Goal: Check status: Check status

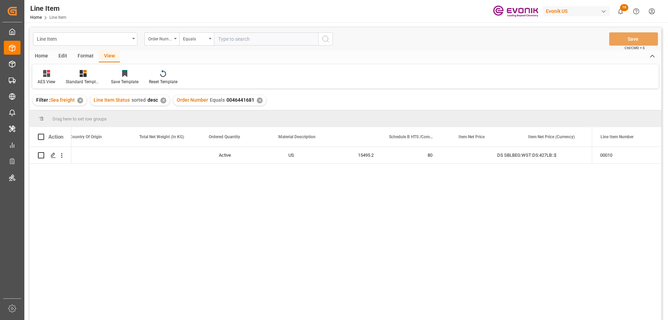
scroll to position [0, 219]
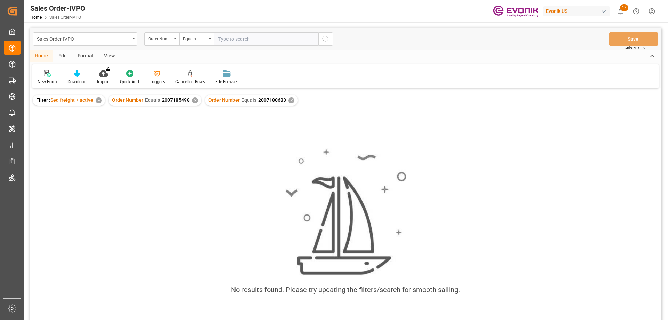
scroll to position [0, 178]
click at [248, 44] on input "text" at bounding box center [266, 38] width 104 height 13
type input "2006963182"
click at [192, 99] on div "✕" at bounding box center [195, 100] width 6 height 6
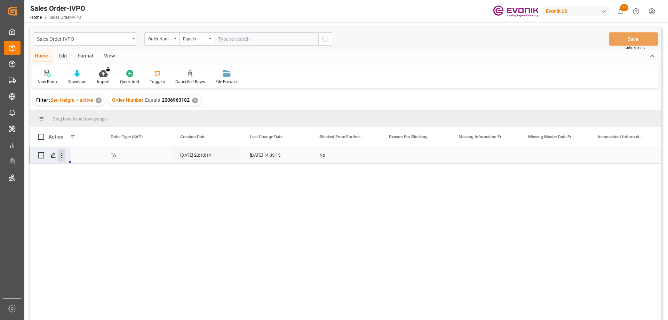
click at [62, 155] on icon "open menu" at bounding box center [61, 155] width 7 height 7
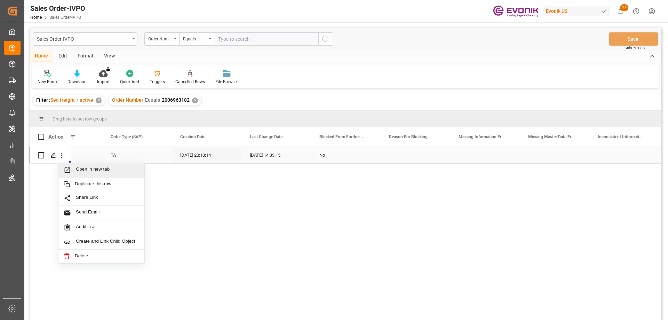
click at [82, 169] on span "Open in new tab" at bounding box center [107, 169] width 63 height 7
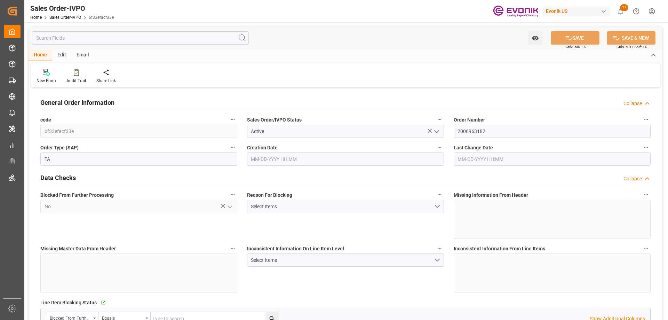
type input "JPYOK"
type input "0"
type input "3"
type input "2"
type input "3"
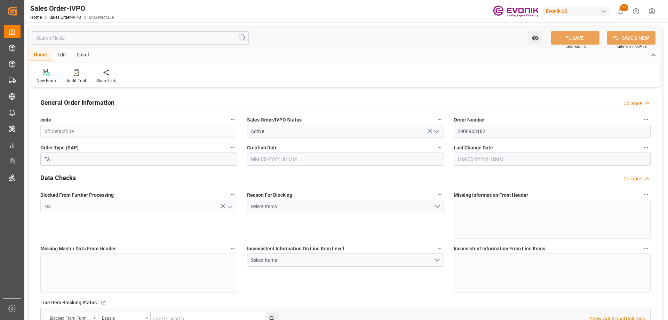
type input "20882.88"
type input "146.6294"
type input "57000"
type input "180"
type input "[DATE] 20:10"
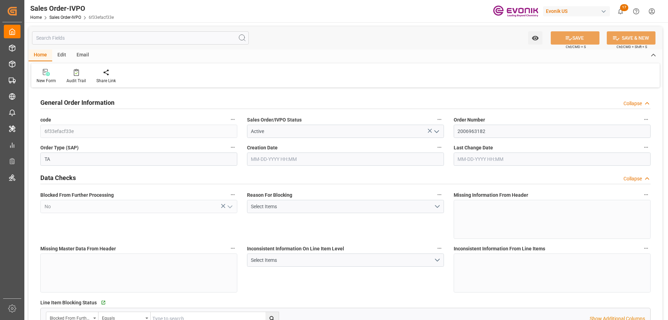
type input "[DATE] 14:33"
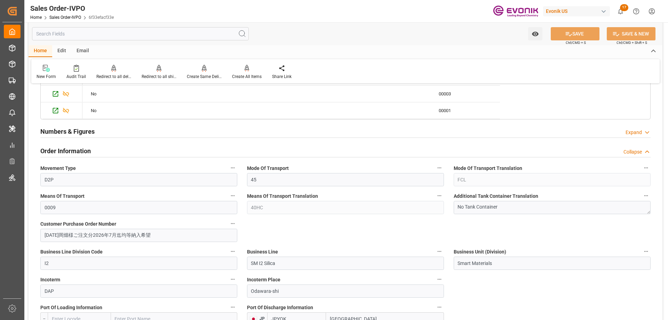
scroll to position [418, 0]
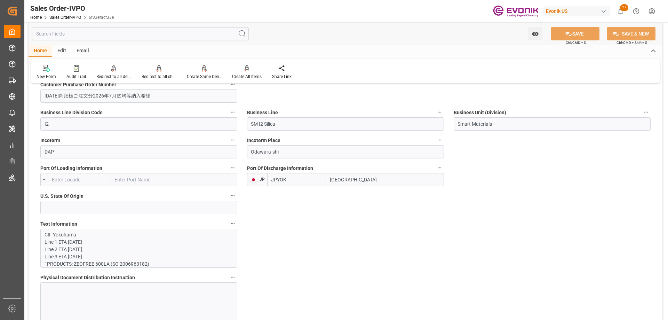
click at [87, 34] on input "text" at bounding box center [140, 33] width 217 height 13
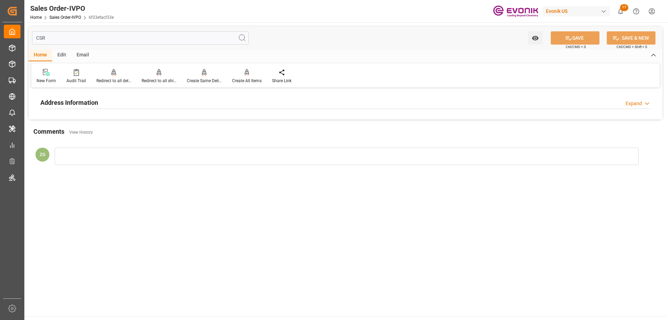
type input "CSR"
click at [93, 109] on div "Address Information Expand" at bounding box center [345, 102] width 620 height 19
click at [86, 103] on h2 "Address Information" at bounding box center [69, 102] width 58 height 9
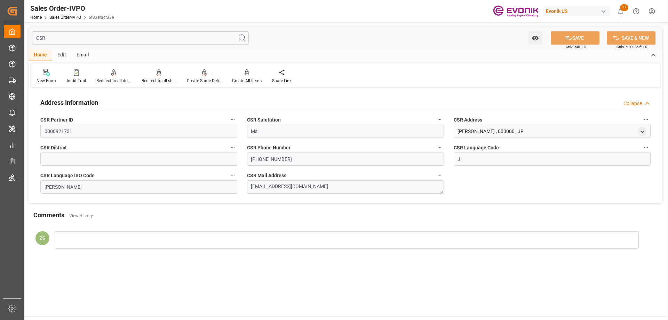
click at [70, 37] on input "CSR" at bounding box center [140, 37] width 217 height 13
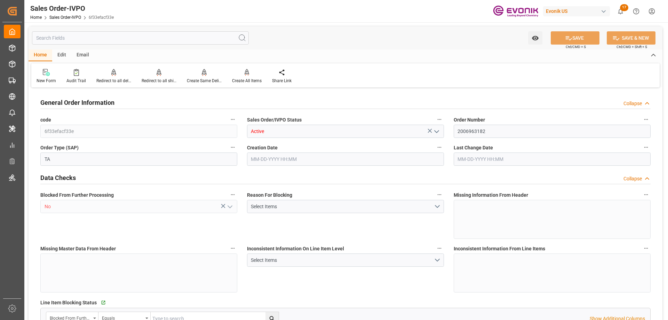
type input "JPYOK"
type input "0"
type input "3"
type input "2"
type input "3"
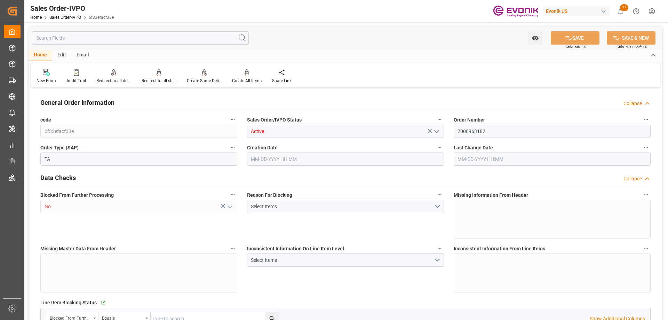
type input "20882.88"
type input "146.6294"
type input "57000"
type input "180"
type input "[DATE] 20:10"
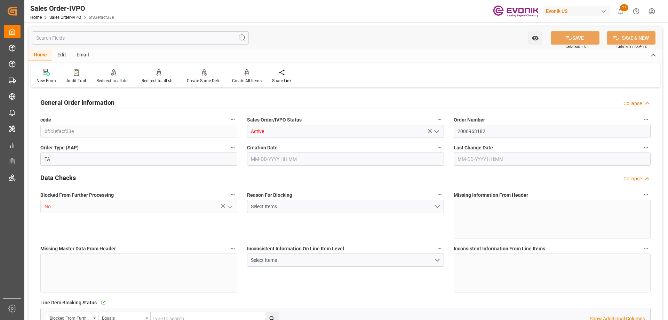
type input "[DATE] 14:33"
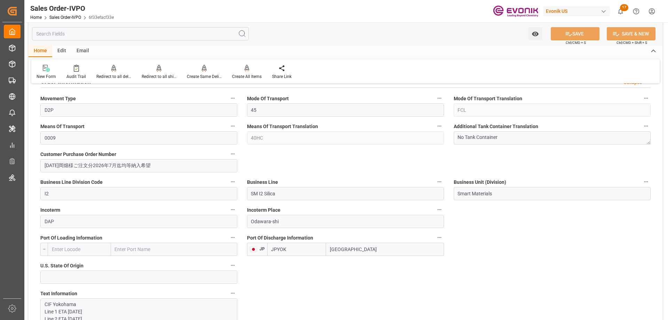
scroll to position [383, 0]
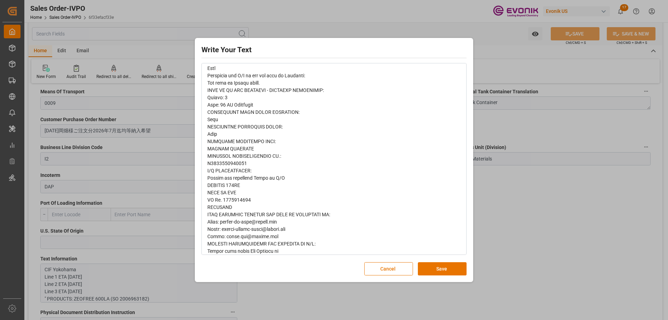
scroll to position [425, 0]
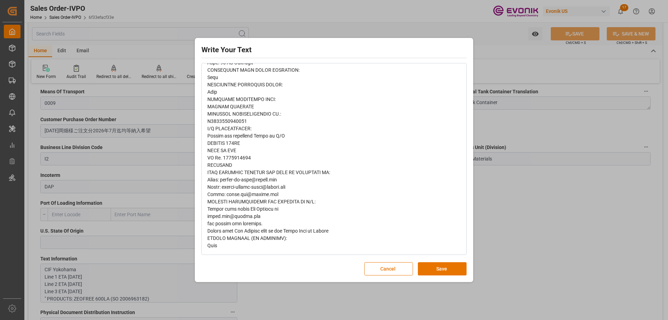
drag, startPoint x: 532, startPoint y: 210, endPoint x: 497, endPoint y: 202, distance: 35.7
click at [532, 210] on div "Write Your Text Normal 14 Font Cancel Save" at bounding box center [334, 160] width 668 height 320
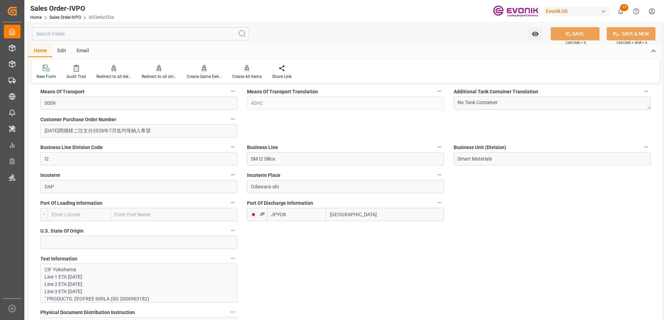
click at [96, 39] on input "text" at bounding box center [140, 33] width 217 height 13
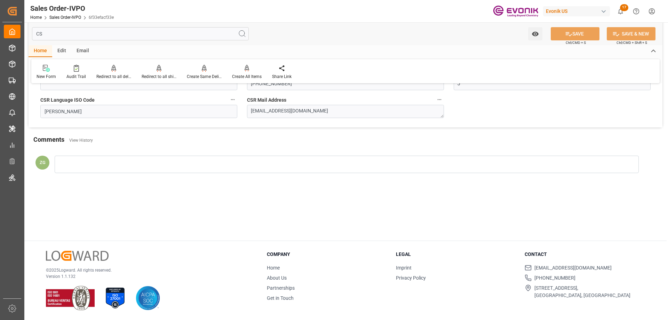
scroll to position [0, 0]
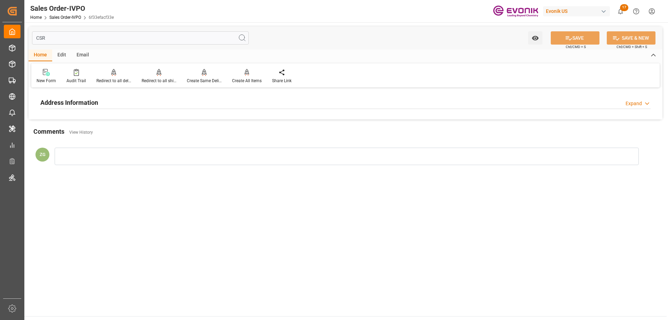
type input "CSR"
click at [111, 90] on div "Address Information Expand CSR Partner ID 0000921731 CSR Salutation Ms. CSR Add…" at bounding box center [346, 104] width 634 height 30
click at [103, 99] on div "Address Information Expand" at bounding box center [345, 101] width 610 height 13
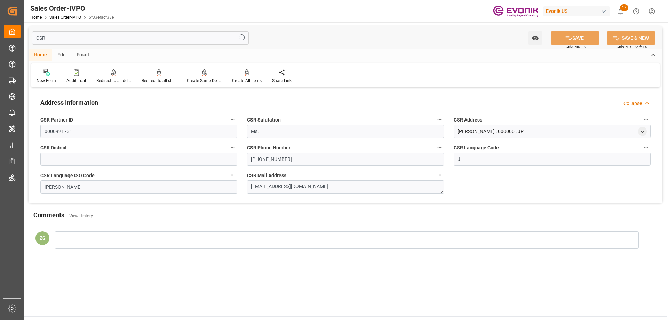
click at [99, 37] on input "CSR" at bounding box center [140, 37] width 217 height 13
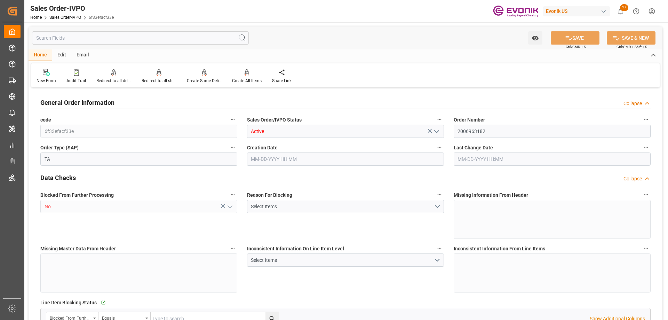
type input "JPYOK"
type input "0"
type input "3"
type input "2"
type input "3"
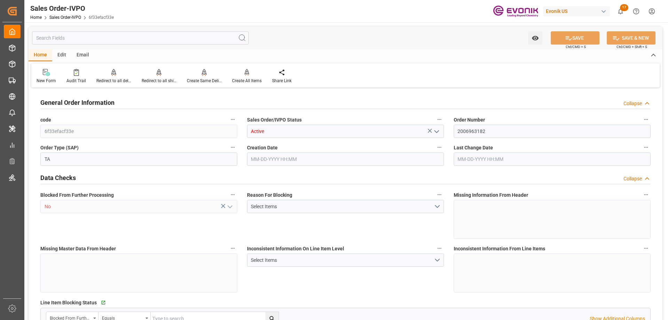
type input "20882.88"
type input "146.6294"
type input "57000"
type input "180"
type input "[DATE] 20:10"
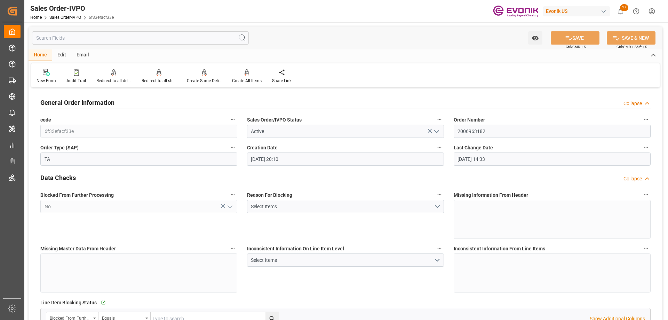
type input "[DATE] 14:33"
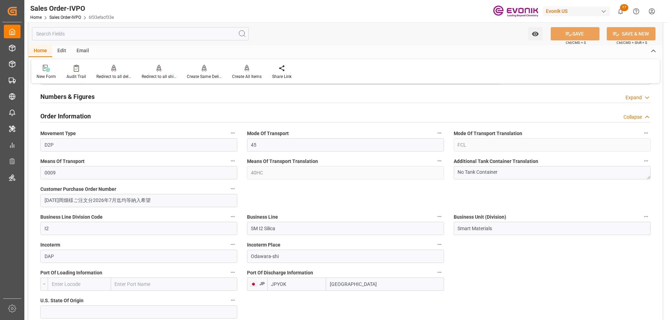
scroll to position [452, 0]
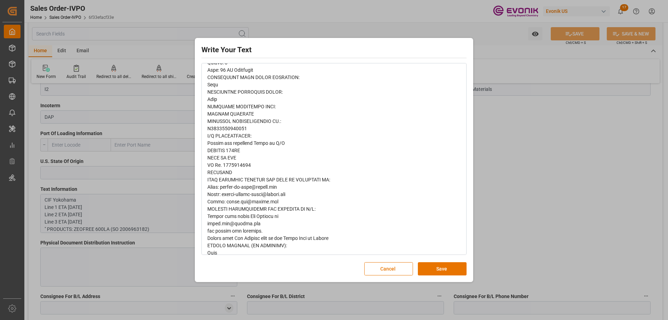
scroll to position [425, 0]
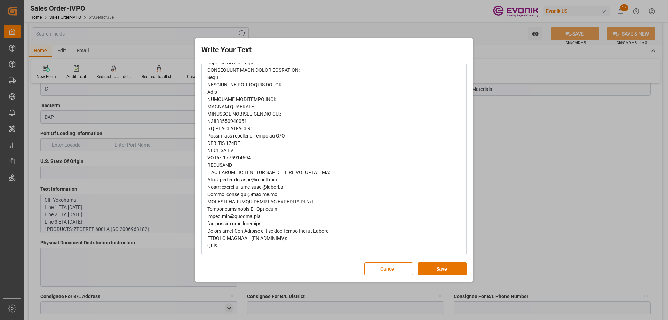
click at [481, 113] on div "Write Your Text Normal 14 Font Cancel Save" at bounding box center [334, 160] width 668 height 320
